Goal: Task Accomplishment & Management: Manage account settings

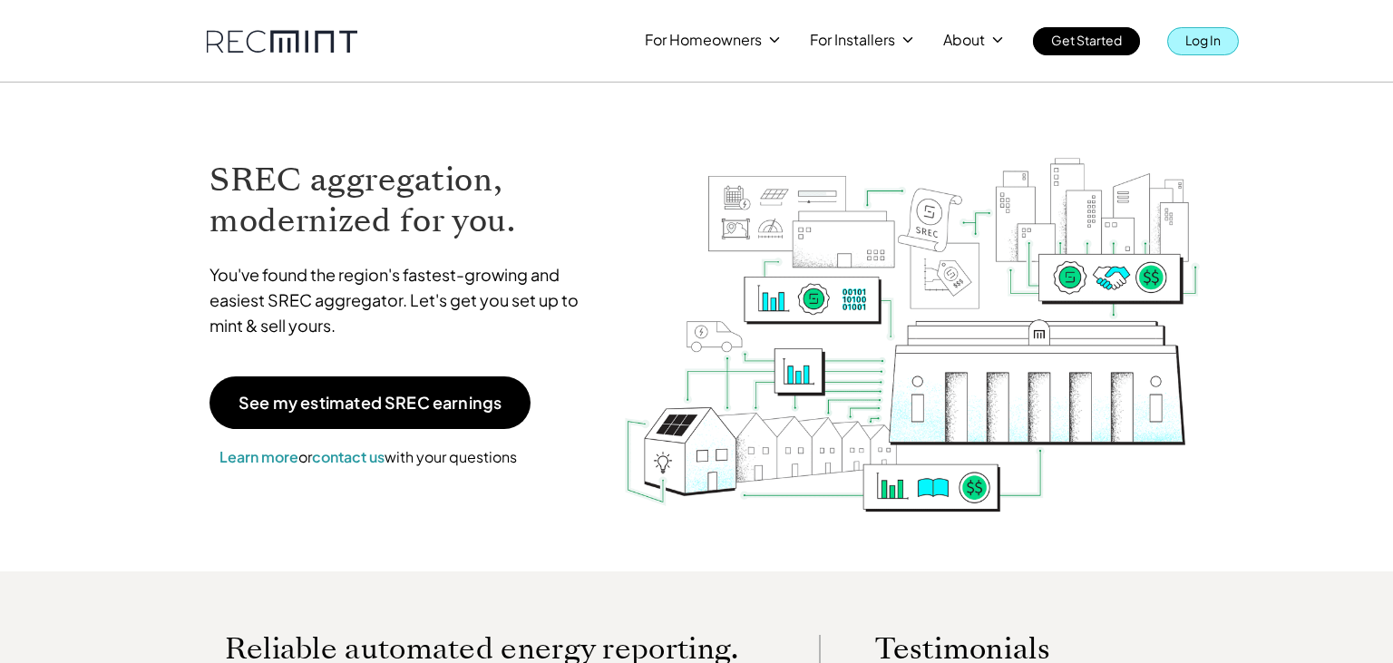
click at [1210, 46] on p "Log In" at bounding box center [1202, 39] width 35 height 25
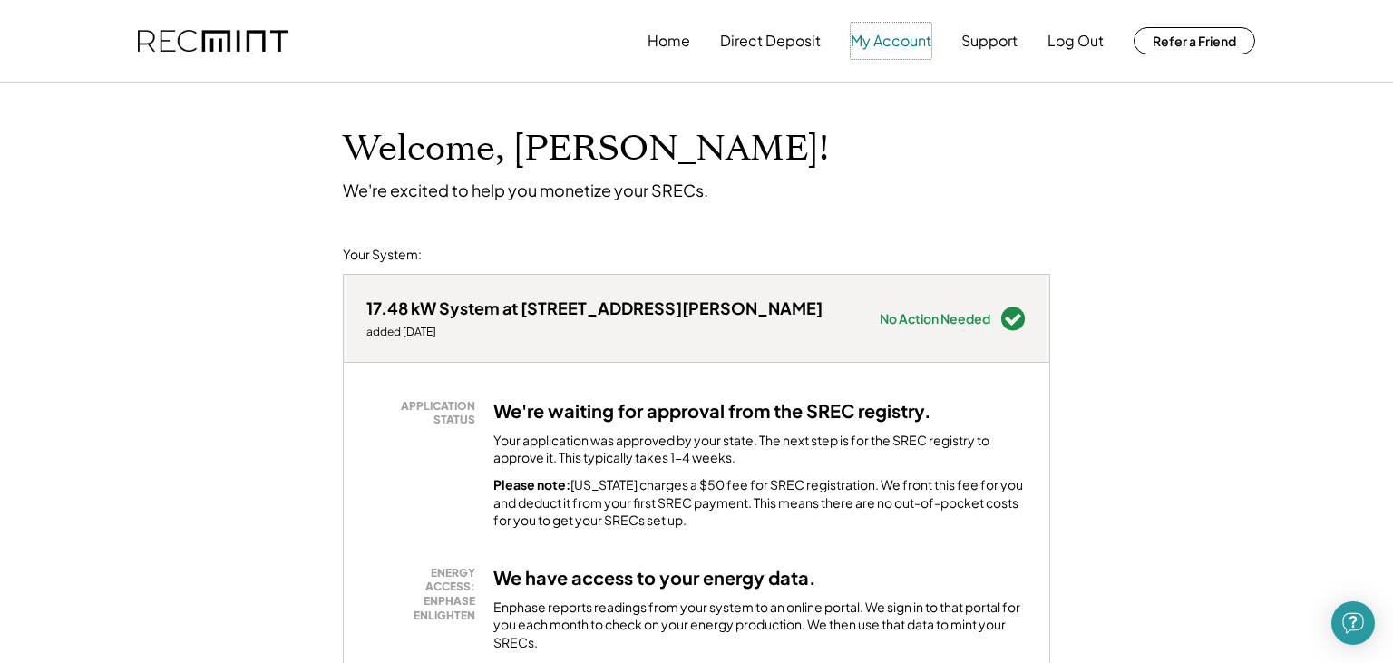
click at [914, 47] on button "My Account" at bounding box center [891, 41] width 81 height 36
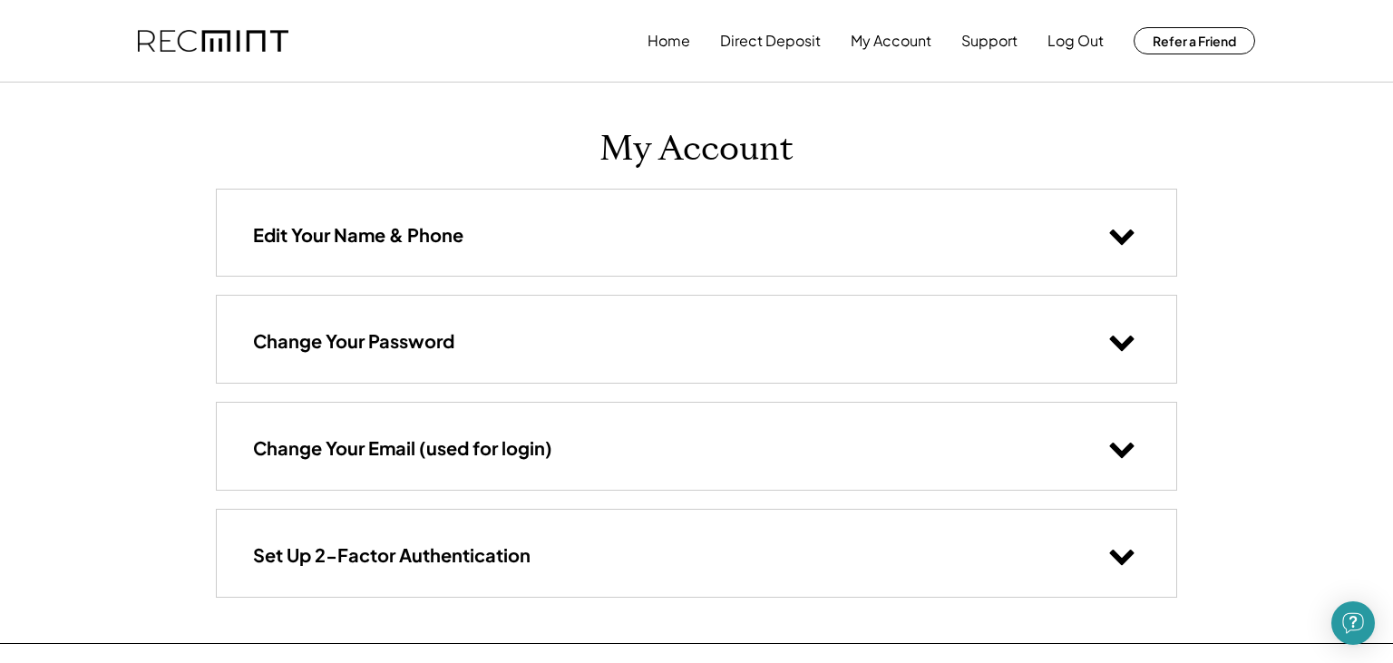
click at [699, 47] on div "Home Direct Deposit My Account Support Log Out Refer a Friend" at bounding box center [952, 41] width 608 height 36
click at [642, 38] on div "Home Direct Deposit My Account Support Log Out Refer a Friend" at bounding box center [696, 41] width 1161 height 82
click at [670, 50] on button "Home" at bounding box center [669, 41] width 43 height 36
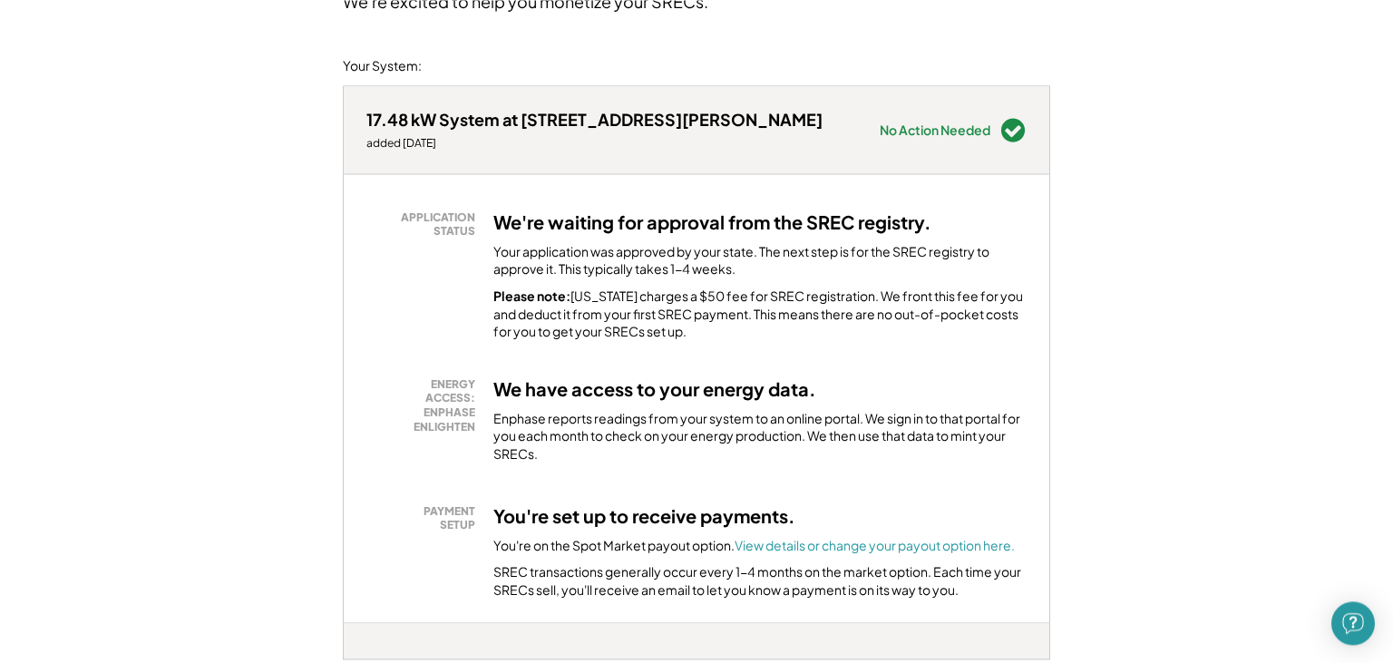
scroll to position [191, 0]
